Goal: Transaction & Acquisition: Book appointment/travel/reservation

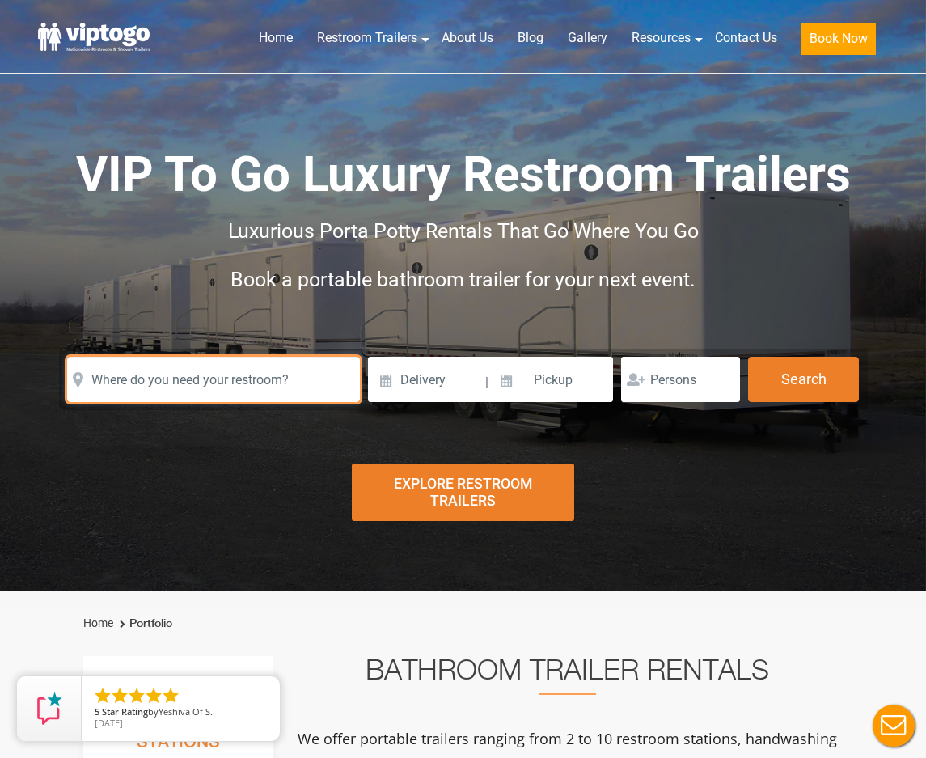
click at [129, 399] on input "text" at bounding box center [213, 379] width 293 height 45
click at [126, 384] on input "text" at bounding box center [213, 379] width 293 height 45
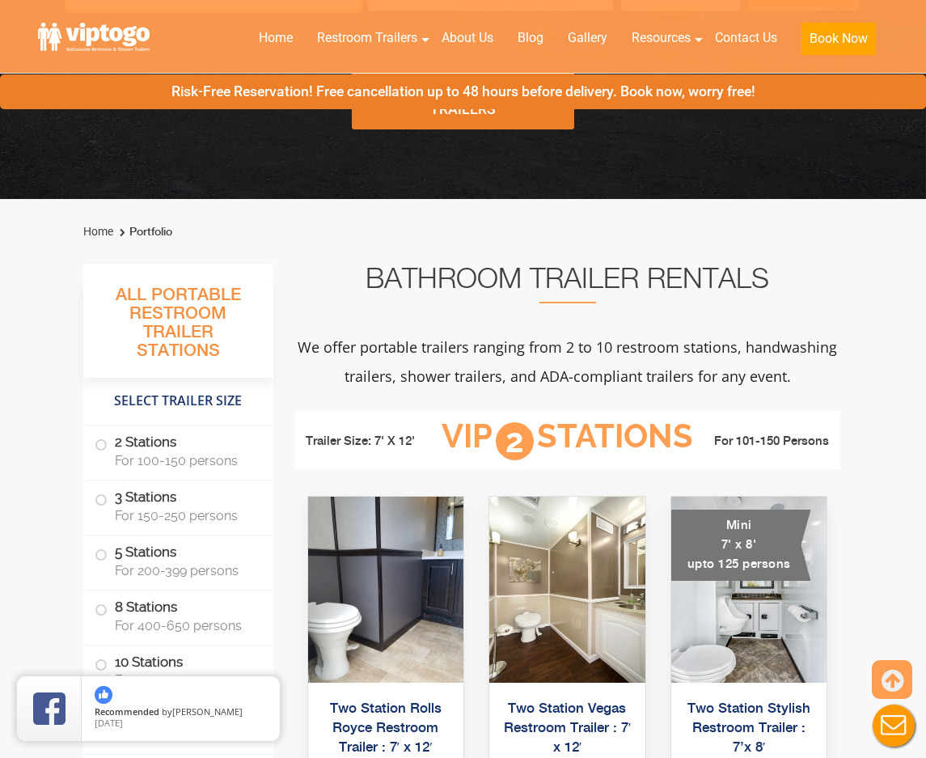
scroll to position [485, 0]
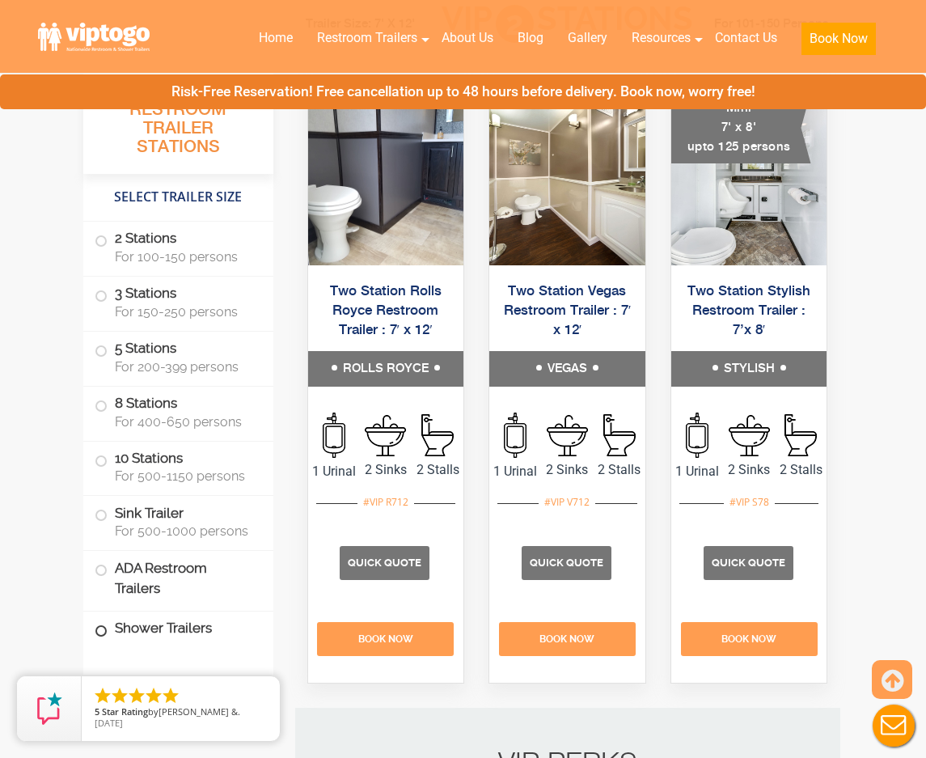
click at [149, 620] on label "Shower Trailers" at bounding box center [178, 628] width 167 height 35
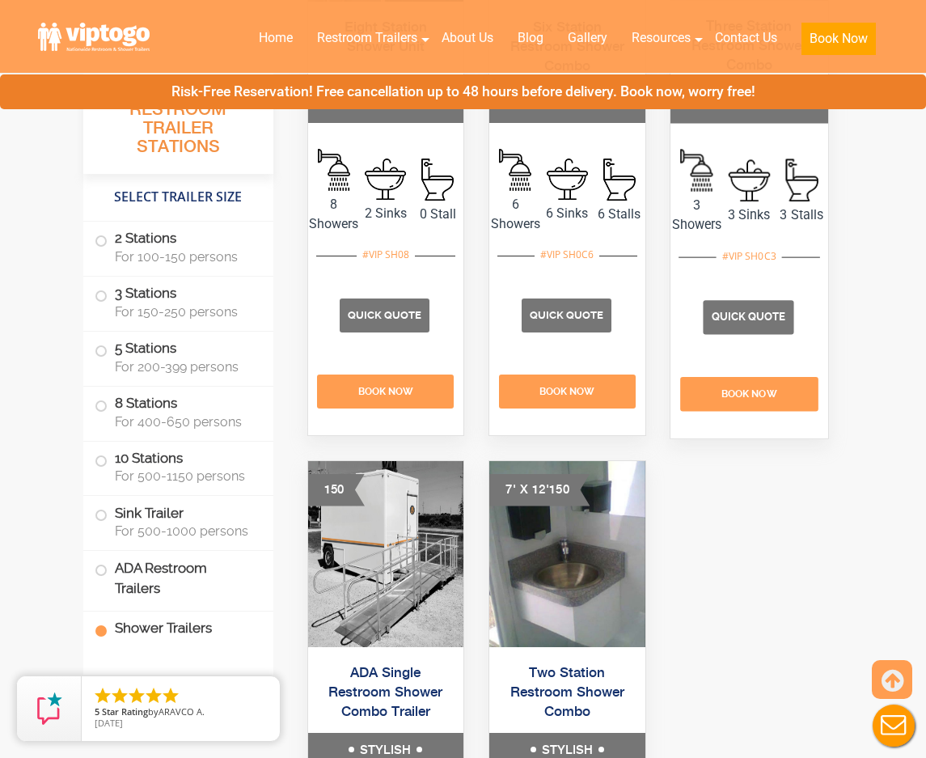
scroll to position [7322, 0]
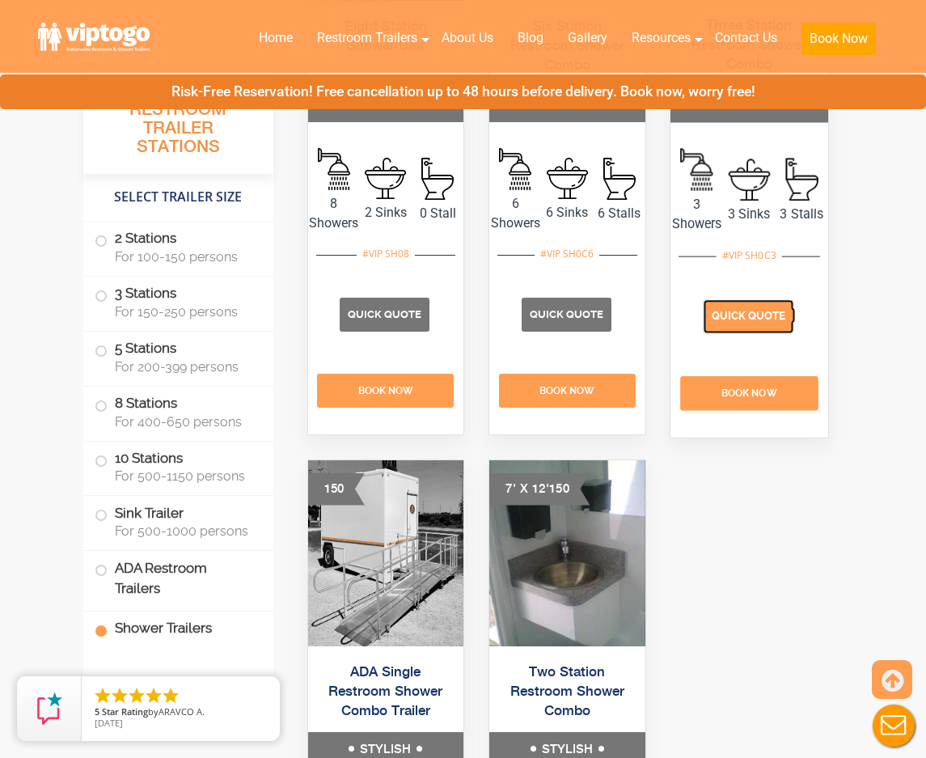
click at [752, 333] on p "Quick Quote" at bounding box center [748, 316] width 91 height 34
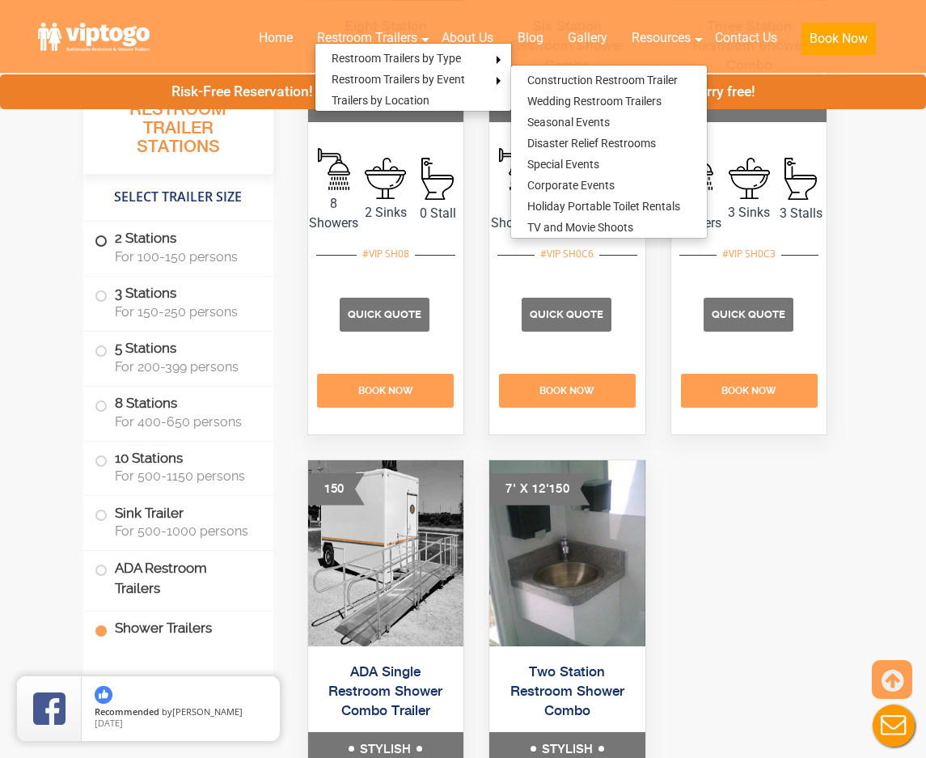
click at [202, 251] on span "For 100-150 persons" at bounding box center [184, 256] width 139 height 15
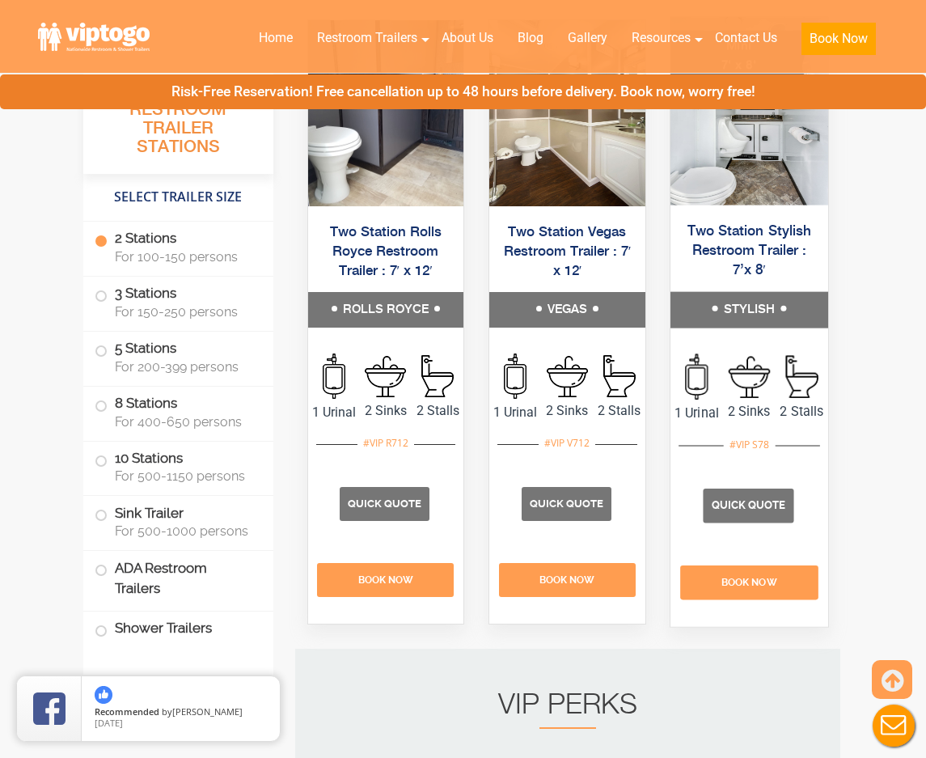
scroll to position [898, 0]
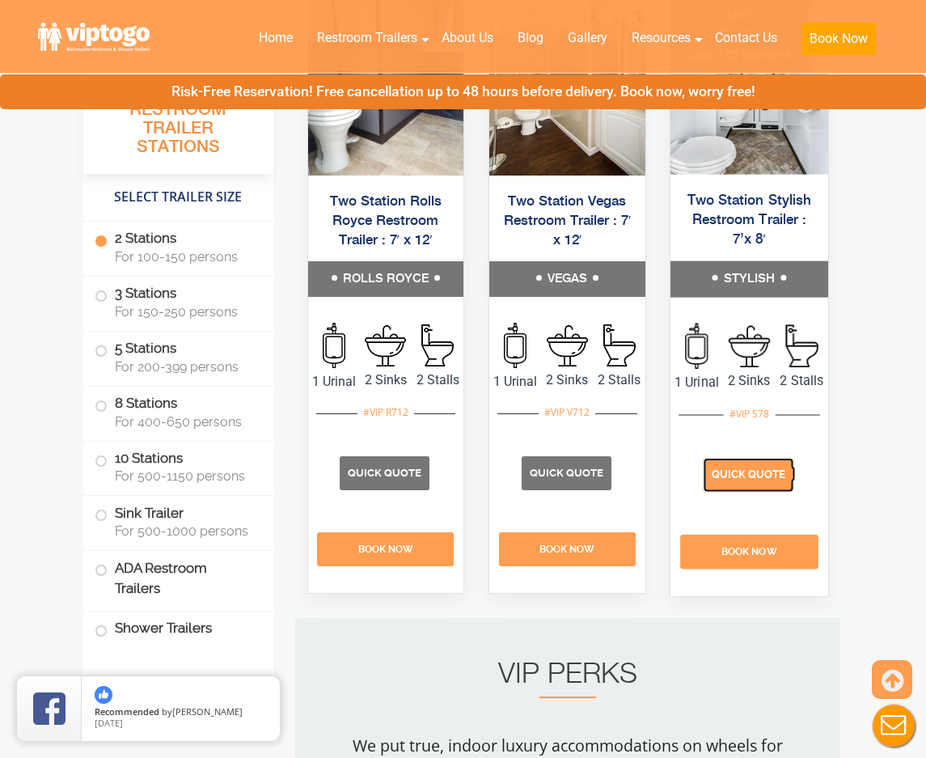
click at [773, 492] on p "Quick Quote" at bounding box center [748, 475] width 91 height 34
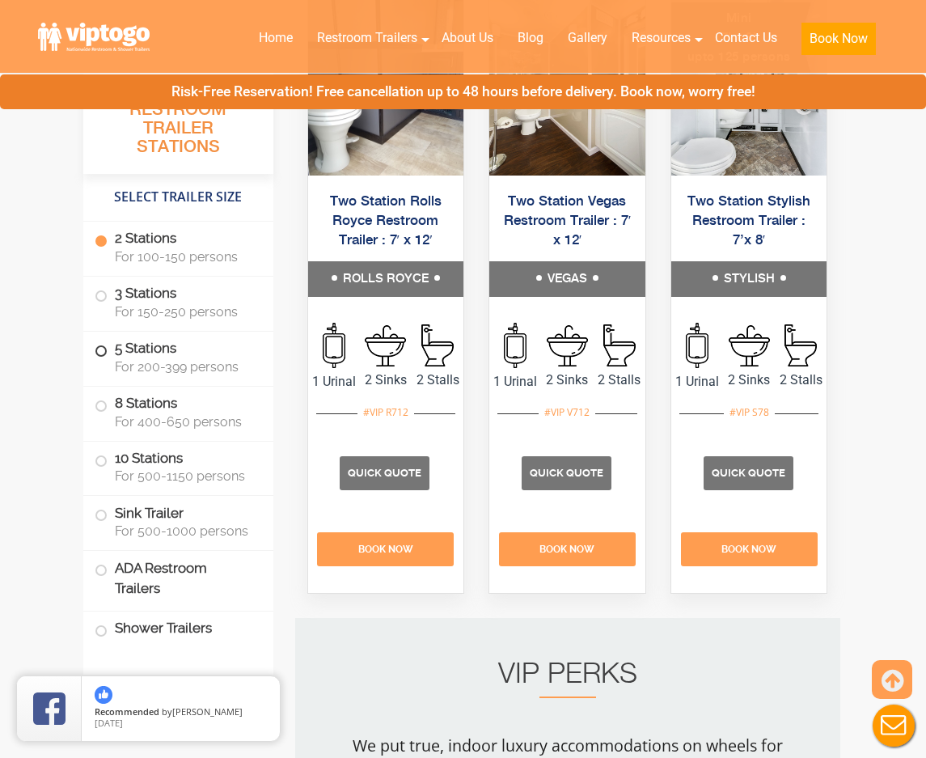
click at [129, 353] on label "5 Stations For 200-399 persons" at bounding box center [178, 356] width 167 height 50
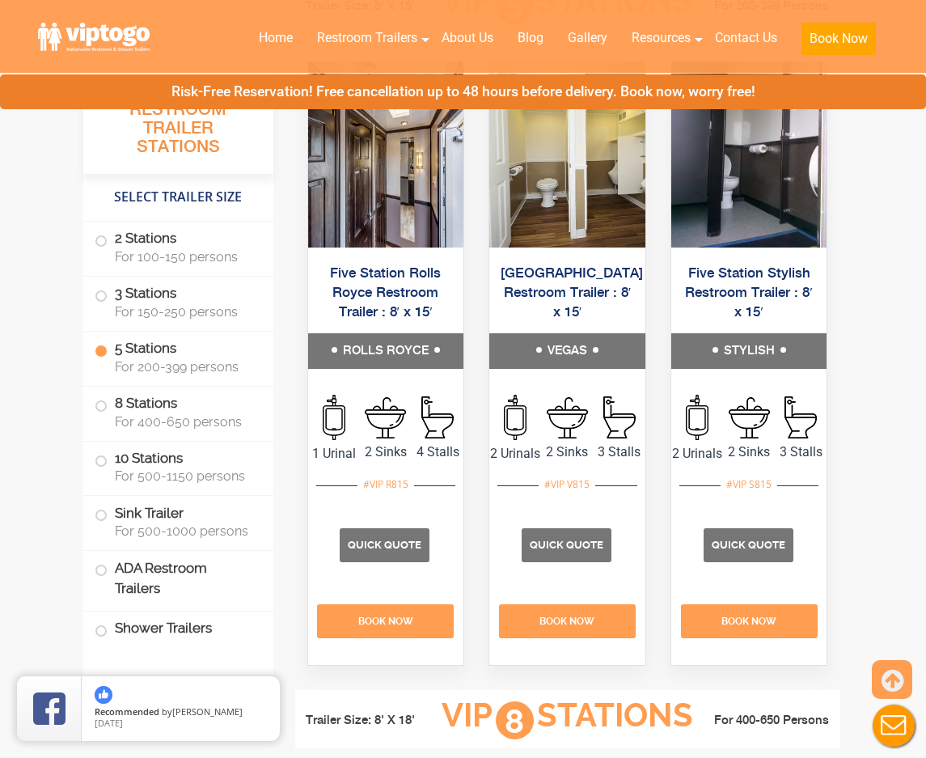
scroll to position [2743, 0]
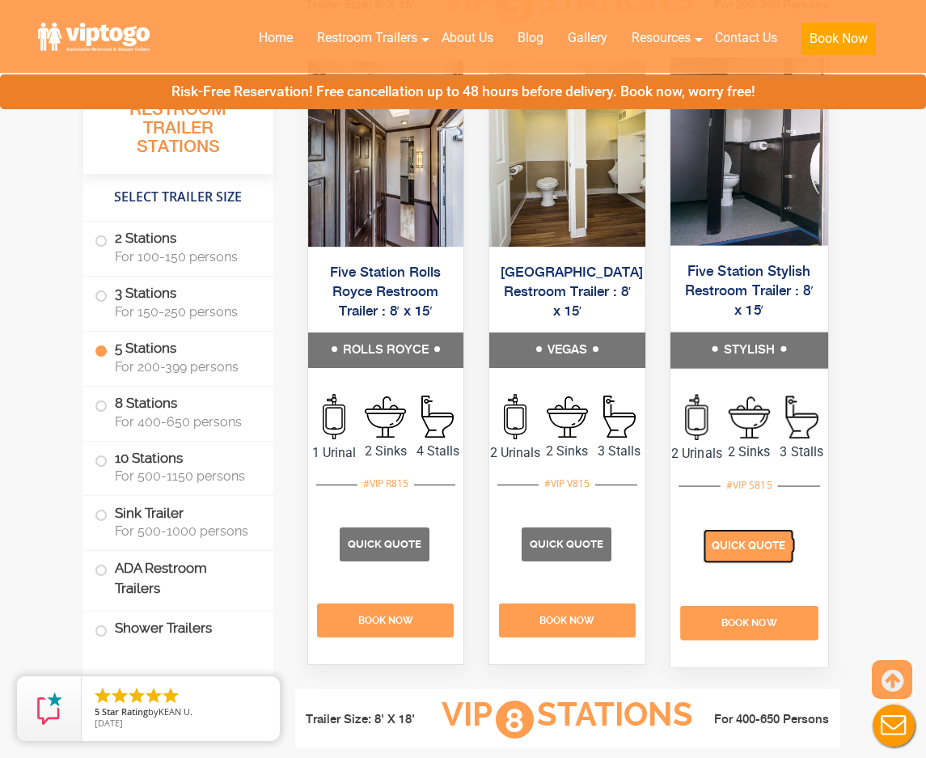
click at [783, 552] on span "Quick Quote" at bounding box center [748, 546] width 74 height 12
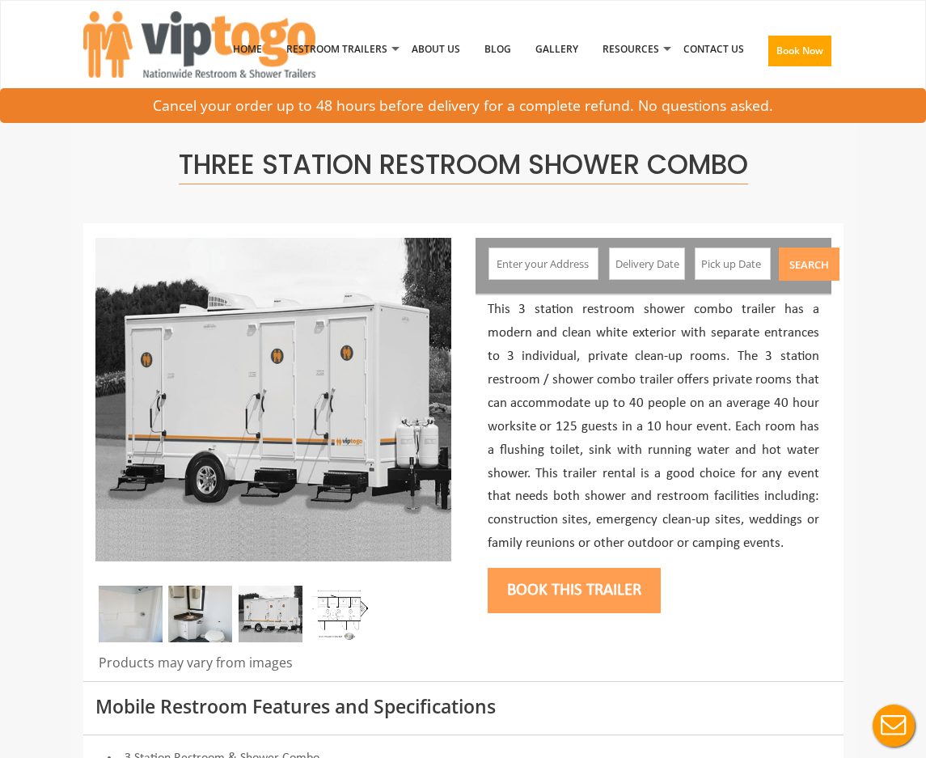
click at [568, 263] on input "text" at bounding box center [543, 263] width 110 height 32
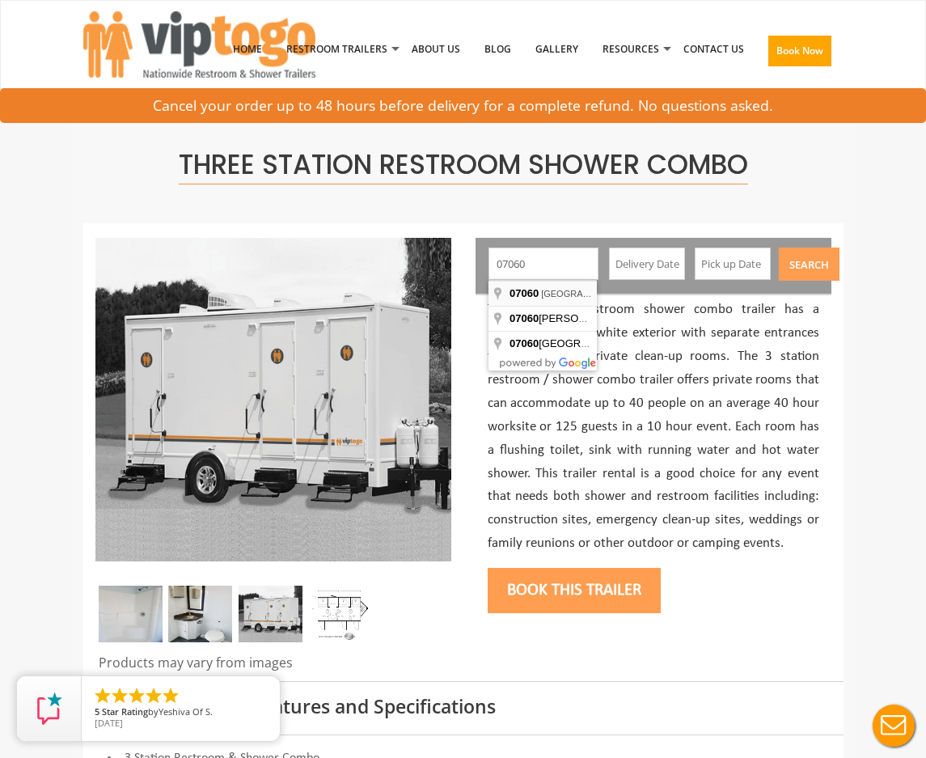
type input "North Plainfield, NJ 07060, USA"
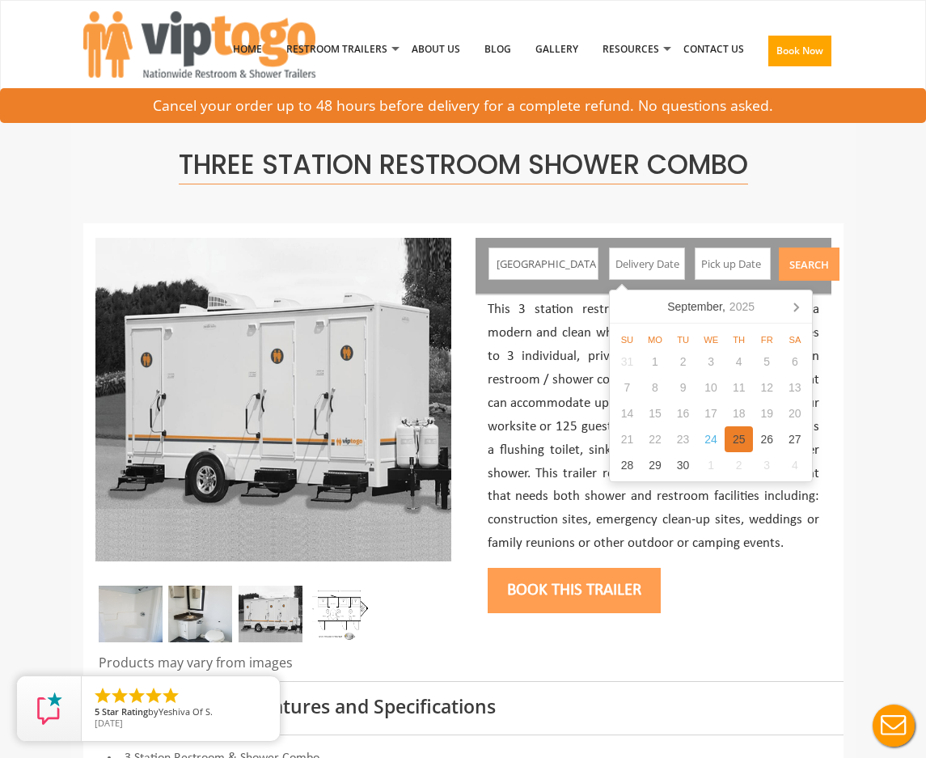
click at [730, 441] on div "25" at bounding box center [738, 439] width 28 height 26
type input "09/25/2025"
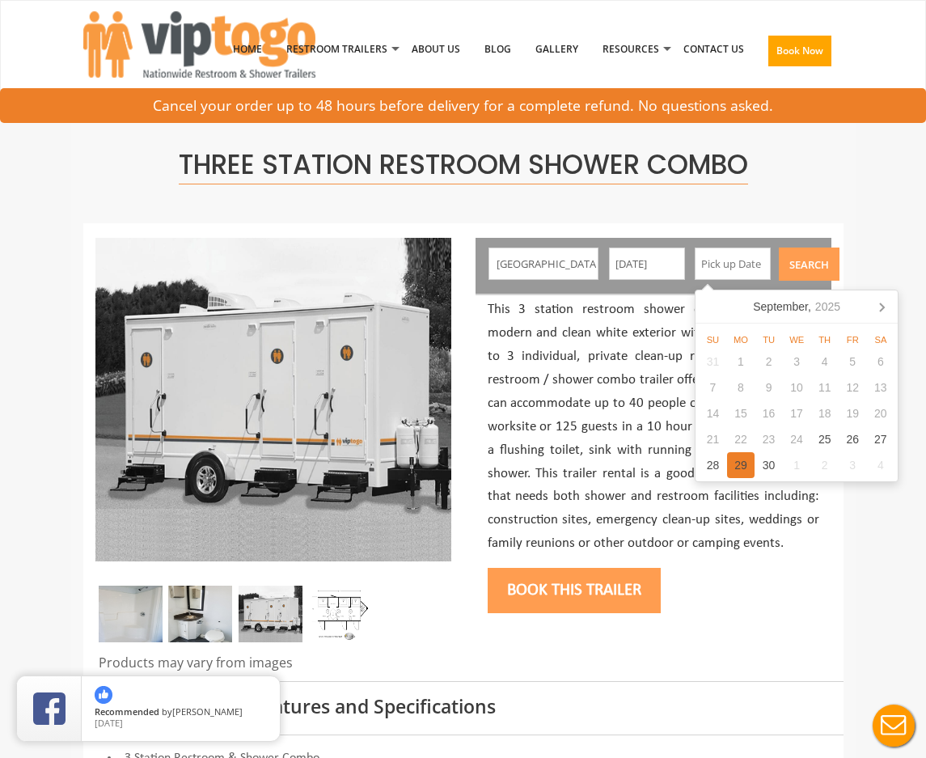
click at [740, 462] on div "29" at bounding box center [741, 465] width 28 height 26
type input "09/29/2025"
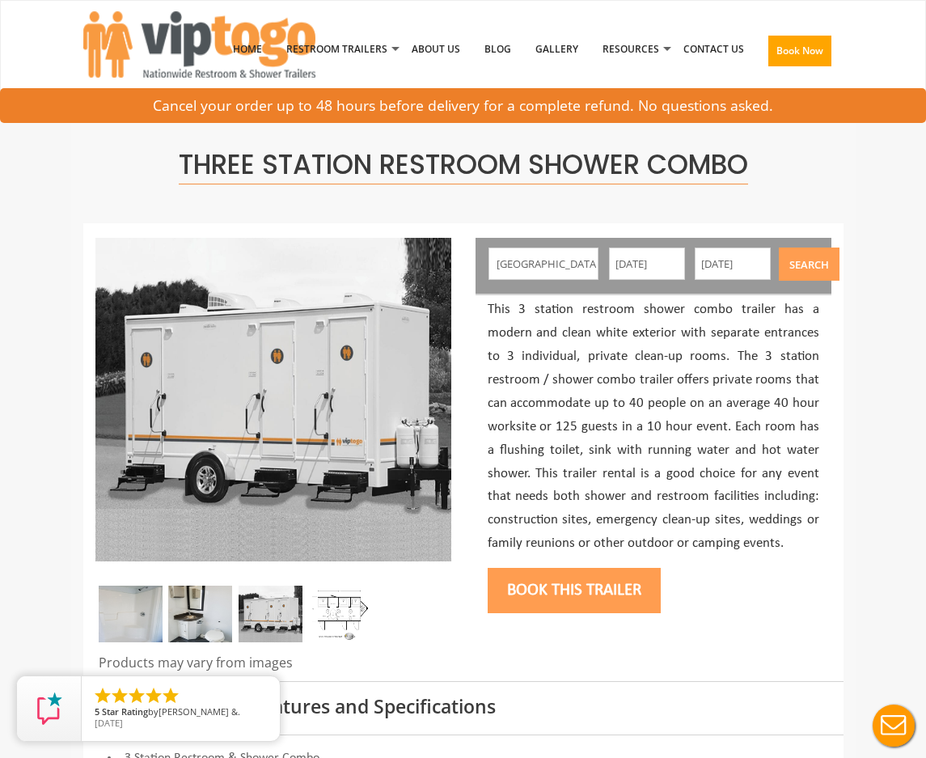
click at [799, 267] on button "Search" at bounding box center [809, 263] width 61 height 33
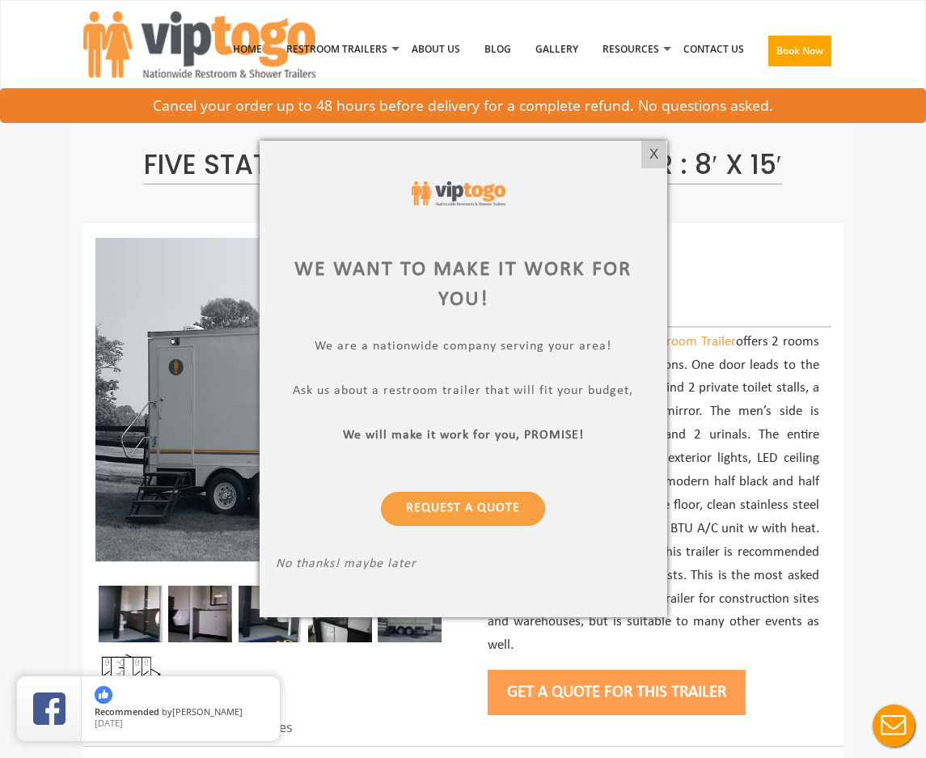
drag, startPoint x: 660, startPoint y: 155, endPoint x: 672, endPoint y: 141, distance: 18.9
click at [660, 155] on div "X" at bounding box center [653, 154] width 25 height 27
